Goal: Check status: Check status

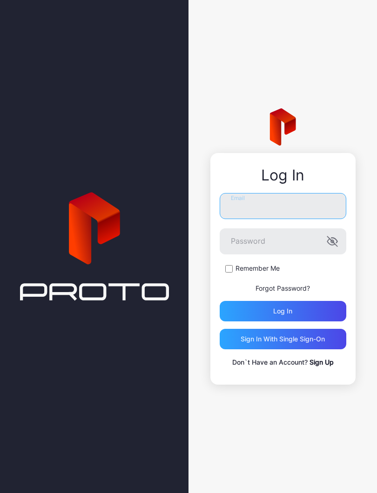
type input "**********"
click at [283, 311] on button "Log in" at bounding box center [283, 311] width 127 height 20
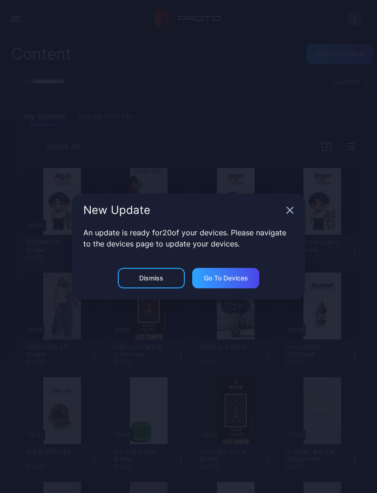
click at [287, 211] on icon "button" at bounding box center [289, 210] width 7 height 7
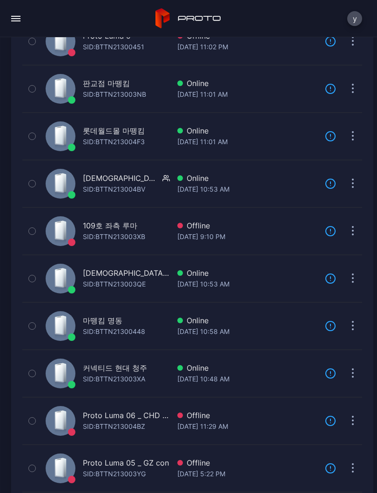
scroll to position [194, 0]
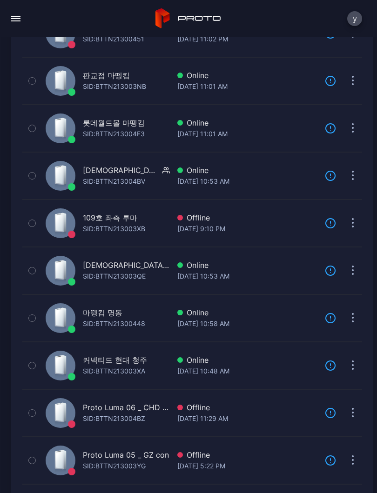
click at [263, 320] on div "[DATE] 10:58 AM" at bounding box center [247, 323] width 140 height 11
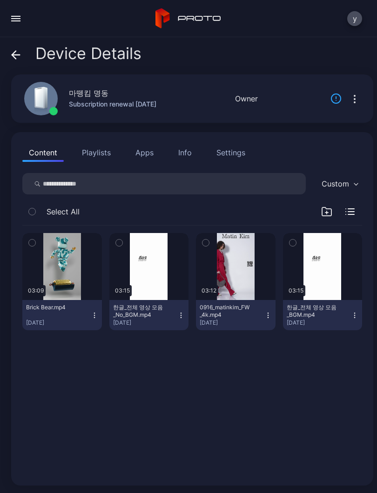
click at [0, 0] on div "button" at bounding box center [0, 0] width 0 height 0
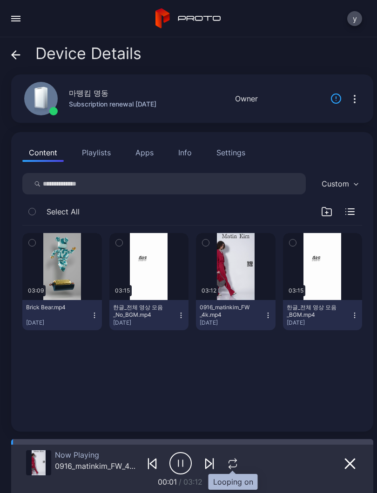
click at [235, 466] on icon "button" at bounding box center [233, 463] width 12 height 11
click at [233, 465] on icon "button" at bounding box center [233, 464] width 10 height 10
